Goal: Information Seeking & Learning: Learn about a topic

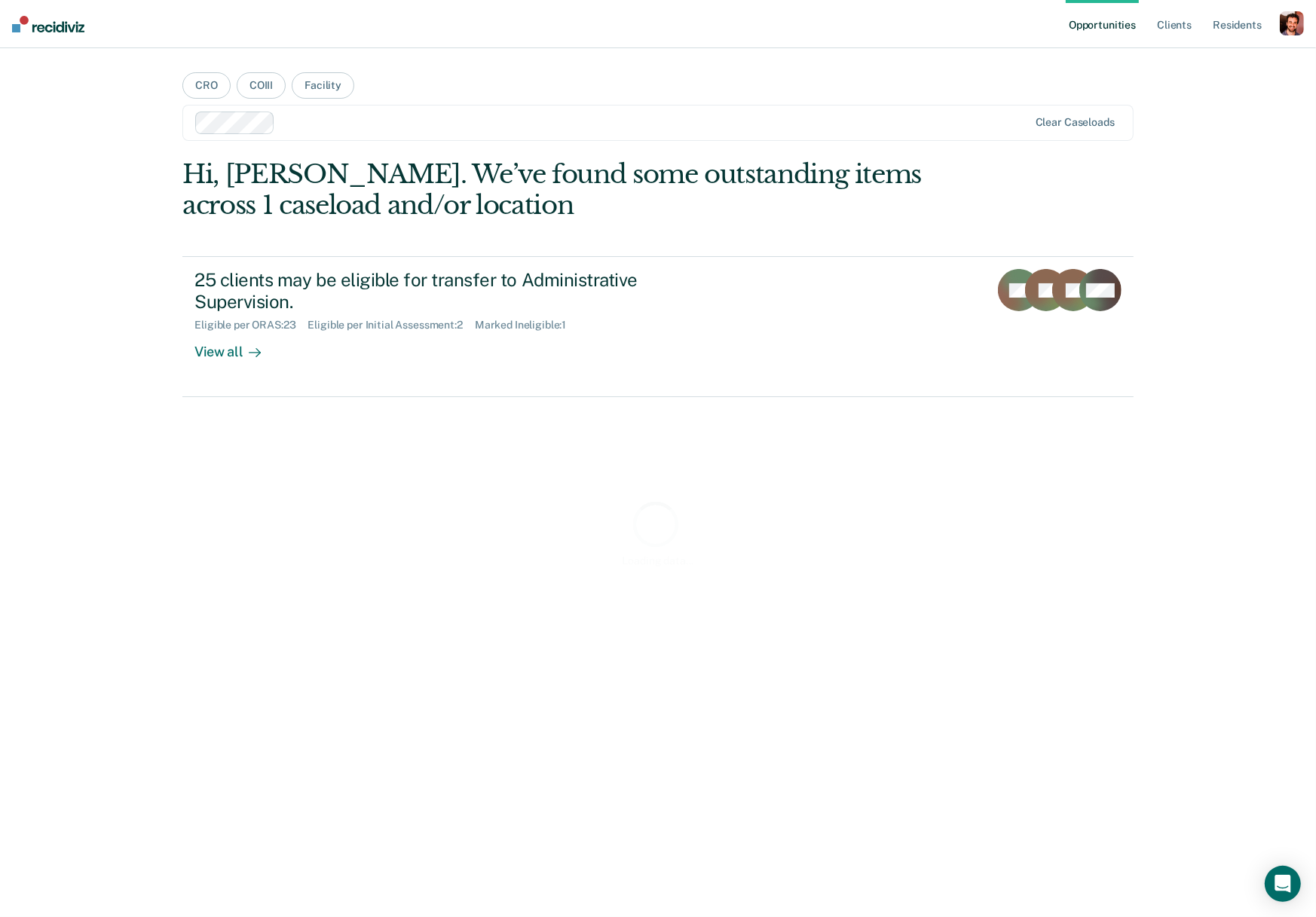
click at [1283, 27] on div "button" at bounding box center [1291, 23] width 24 height 24
click at [1191, 70] on div "Profile How it works Log Out" at bounding box center [1231, 79] width 146 height 74
click at [1192, 63] on link "Profile" at bounding box center [1231, 61] width 122 height 13
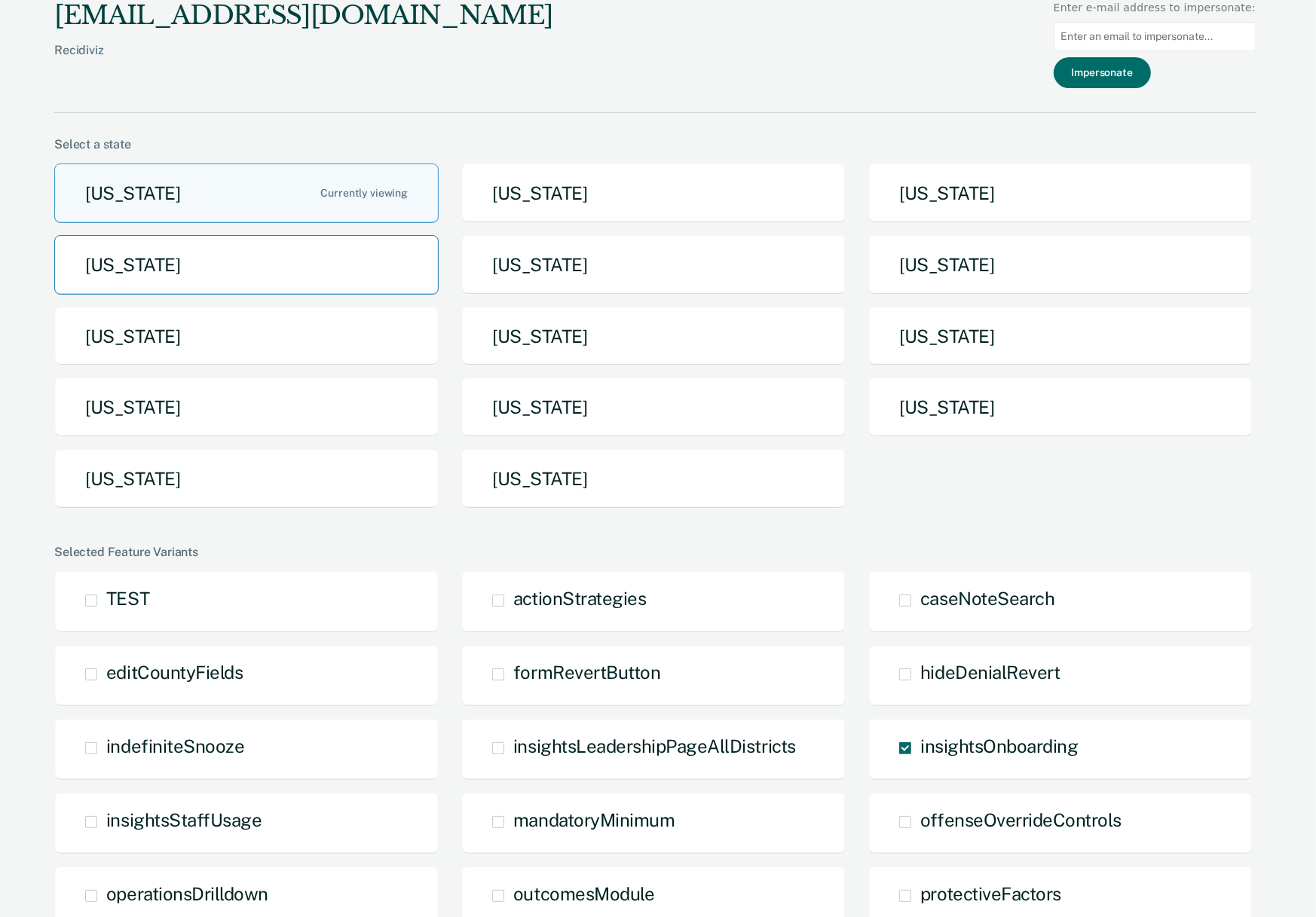
click at [262, 261] on button "[US_STATE]" at bounding box center [246, 265] width 385 height 60
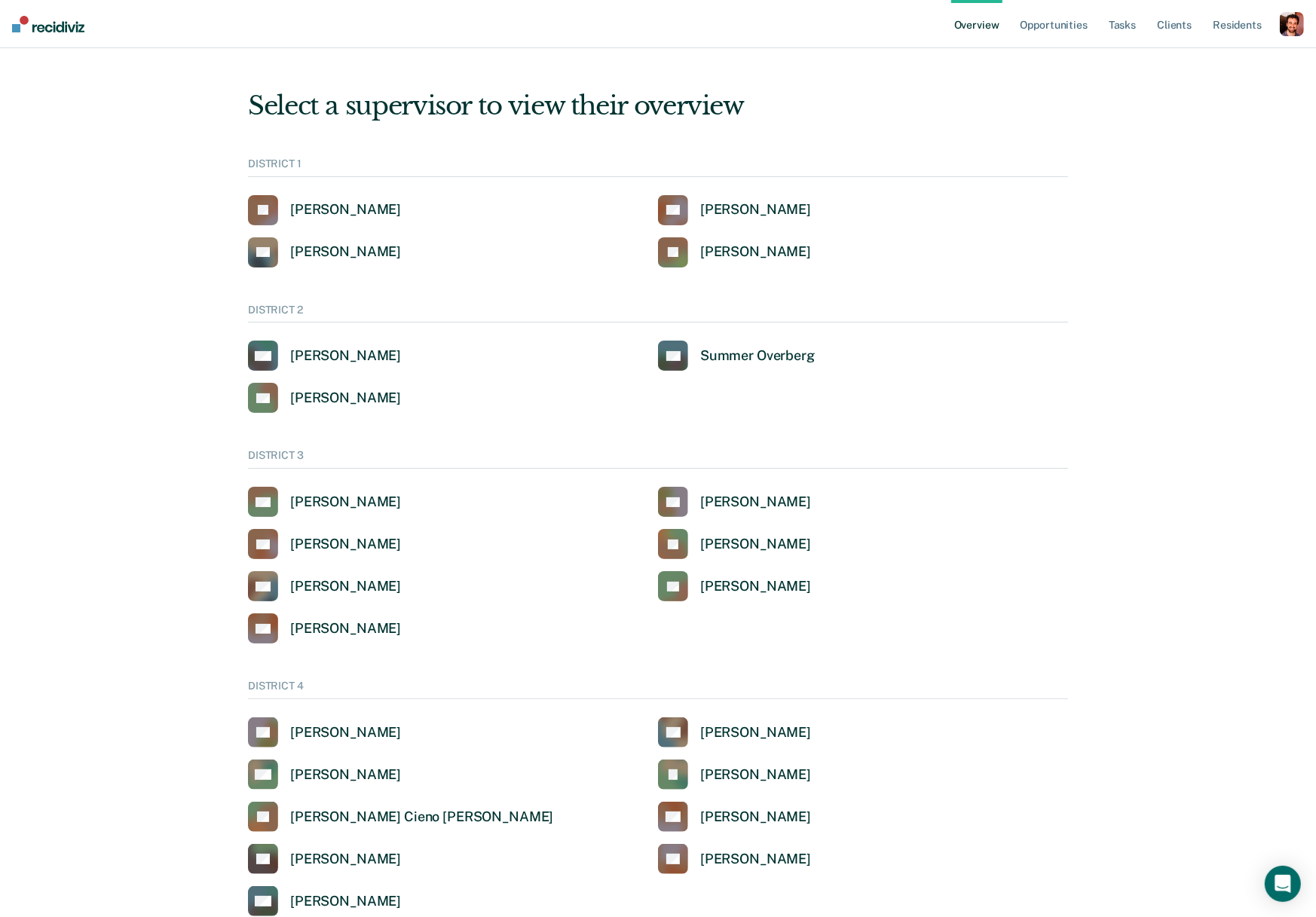
click at [1284, 29] on div "button" at bounding box center [1291, 24] width 24 height 24
click at [1184, 58] on link "Profile" at bounding box center [1228, 60] width 129 height 13
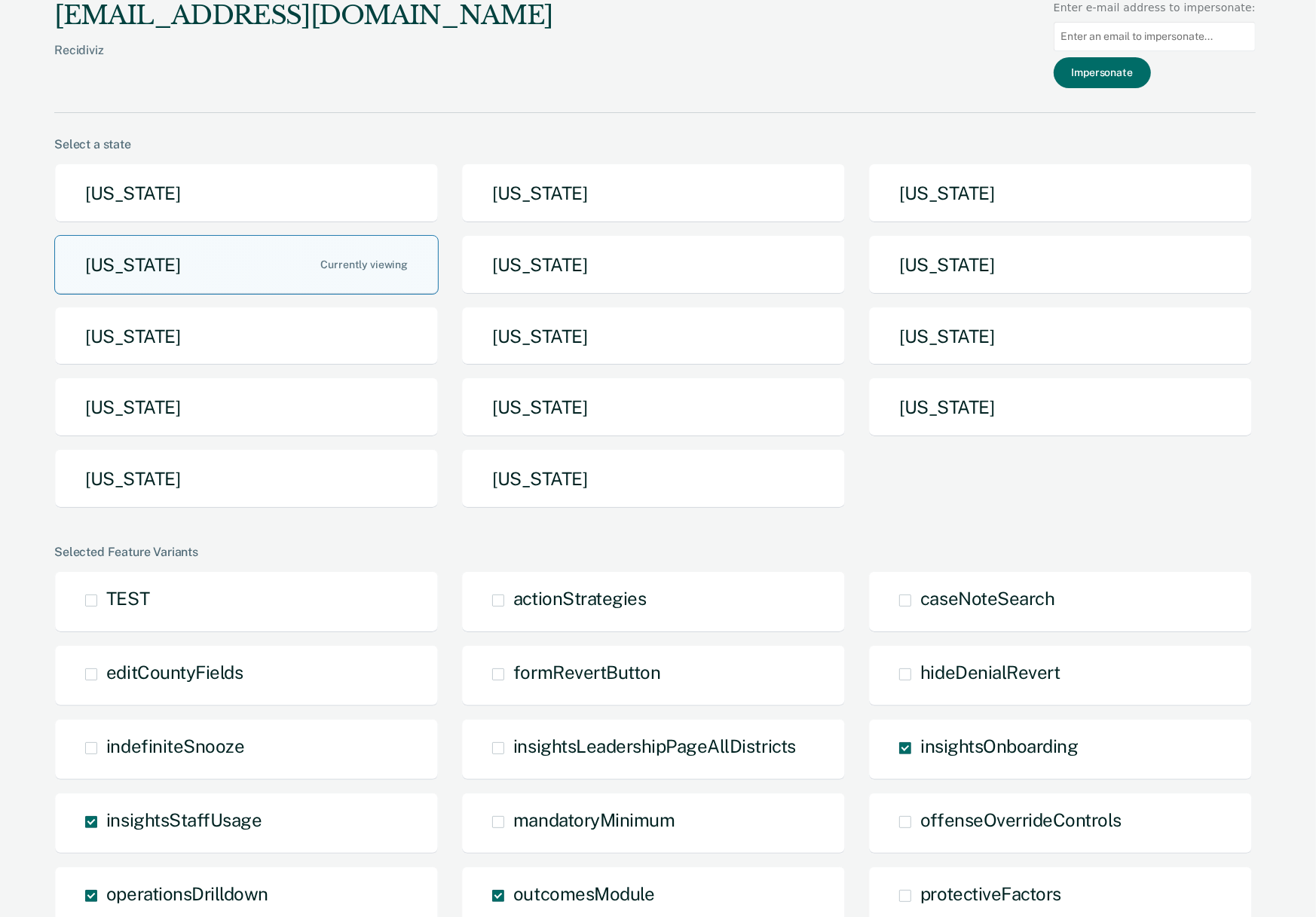
click at [365, 263] on button "[US_STATE]" at bounding box center [246, 265] width 385 height 60
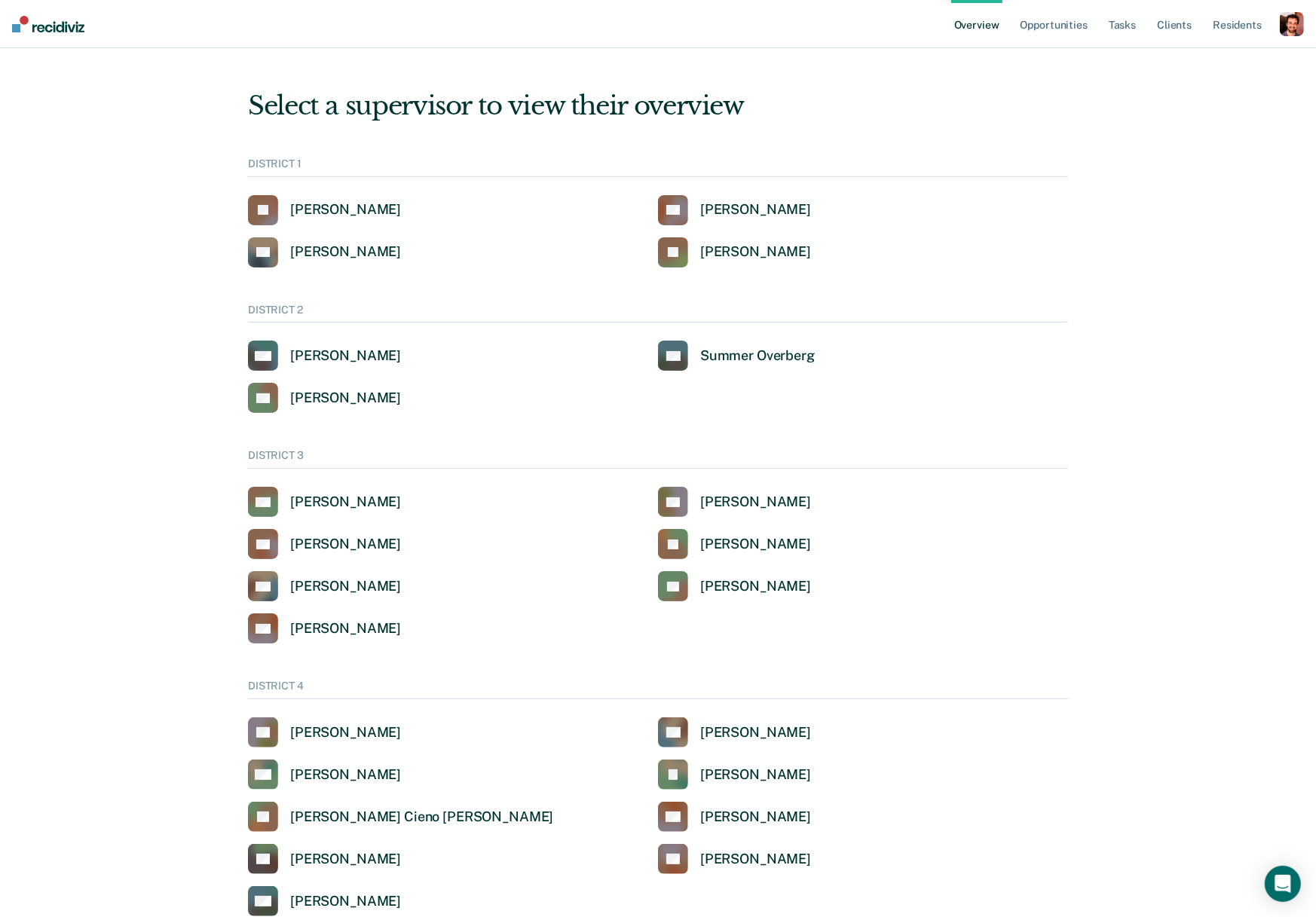
click at [1293, 29] on div "button" at bounding box center [1291, 24] width 24 height 24
click at [1232, 94] on link "Go to System-Level Trends" at bounding box center [1228, 98] width 129 height 13
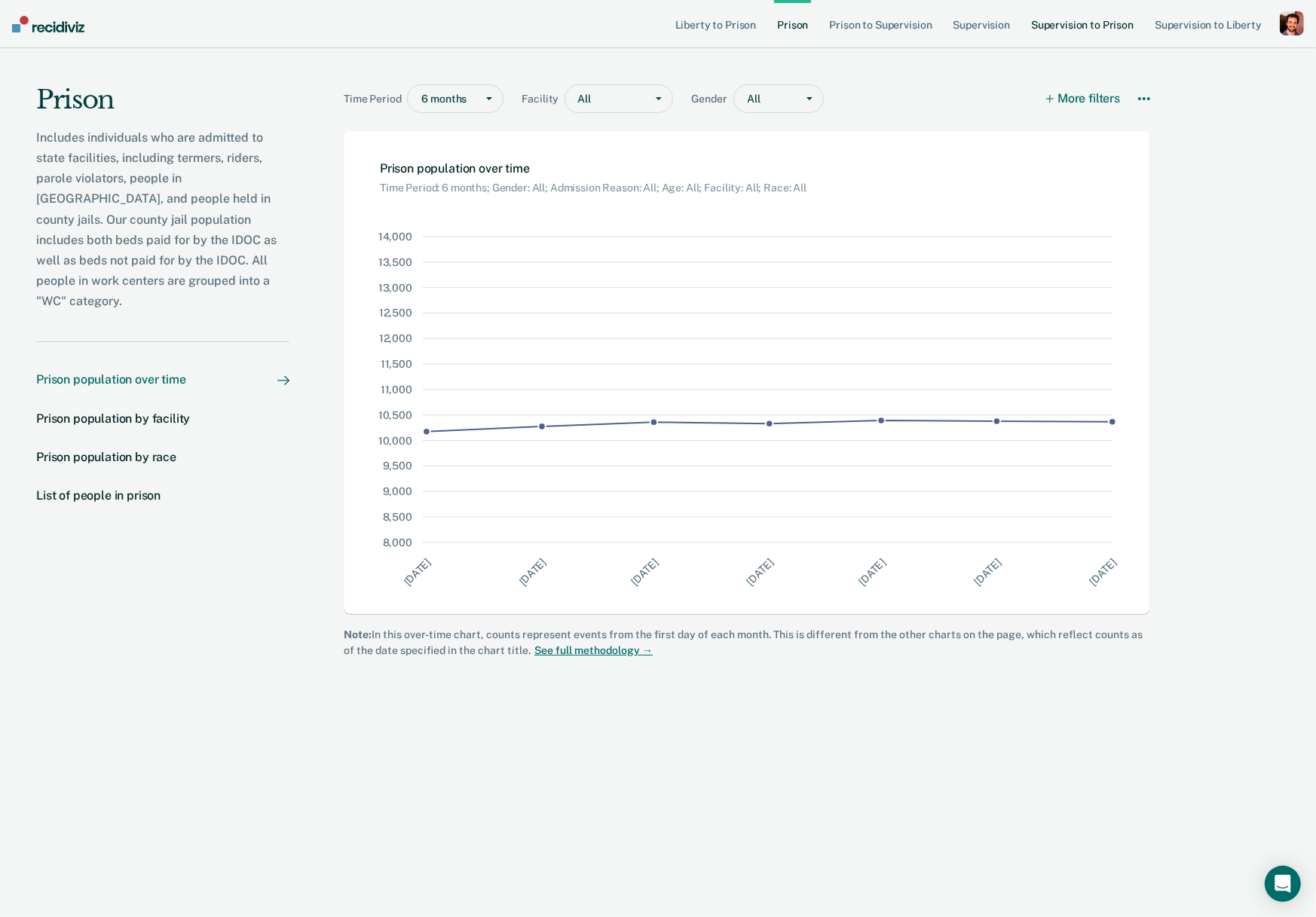
click at [1092, 22] on link "Supervision to Prison" at bounding box center [1082, 24] width 108 height 48
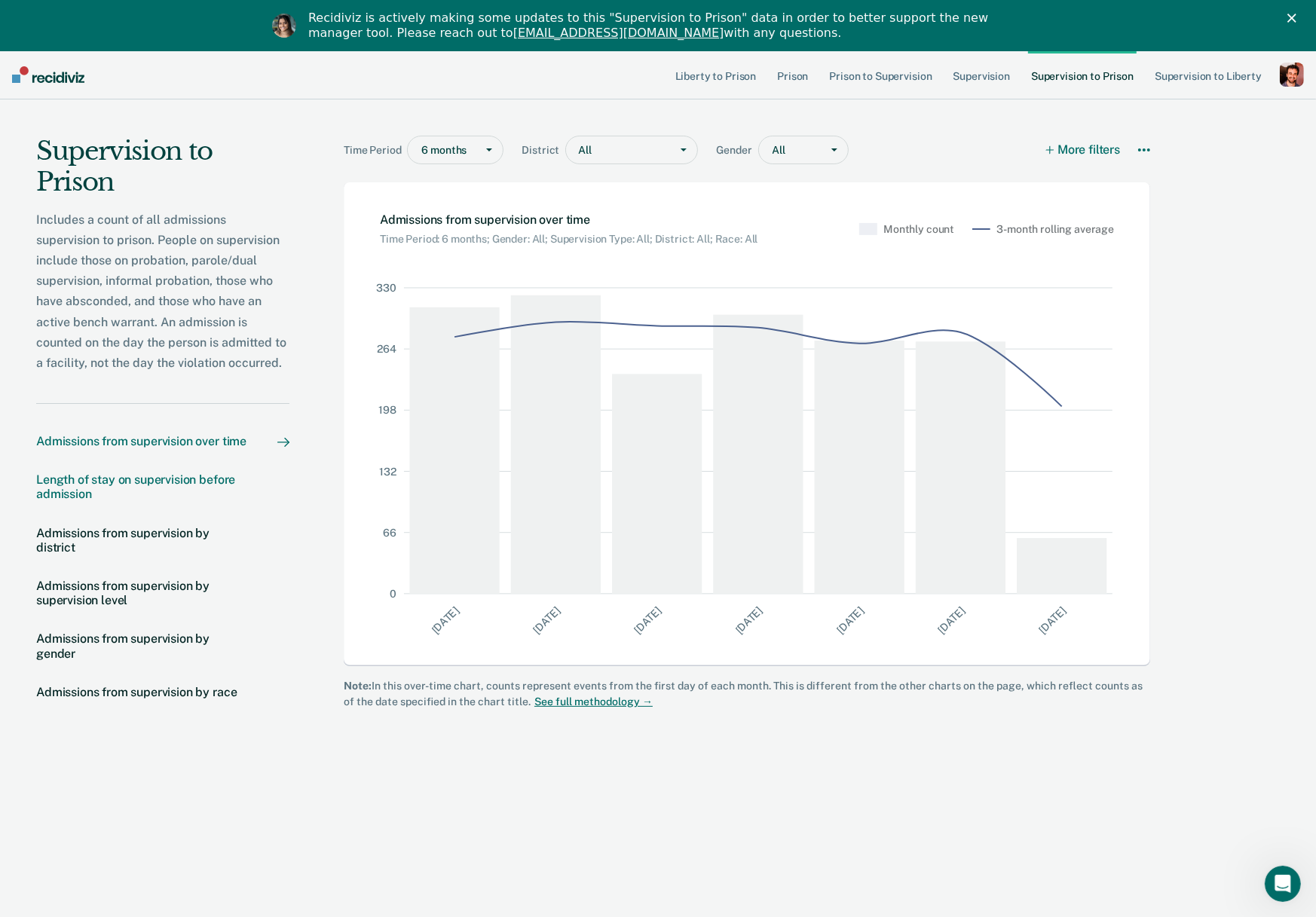
click at [142, 490] on div "Length of stay on supervision before admission" at bounding box center [142, 486] width 211 height 29
